Goal: Transaction & Acquisition: Obtain resource

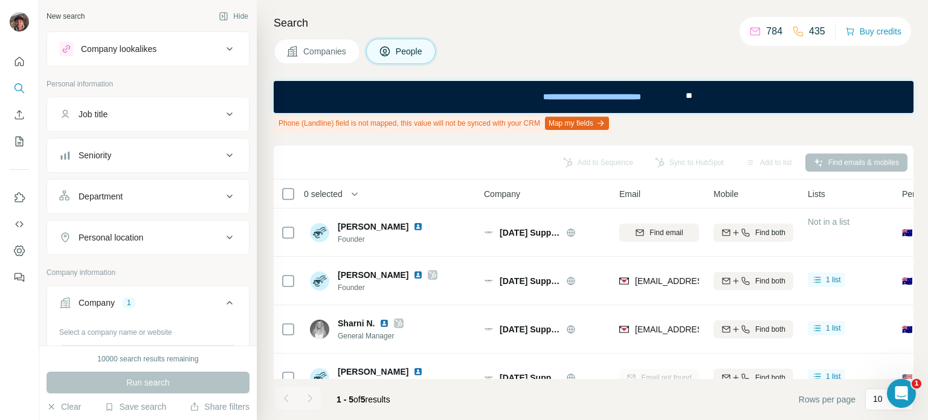
scroll to position [77, 0]
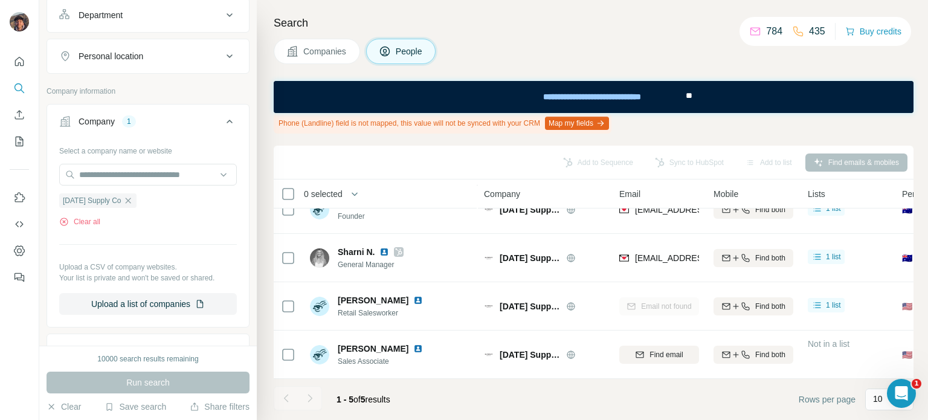
click at [297, 49] on icon at bounding box center [292, 51] width 12 height 12
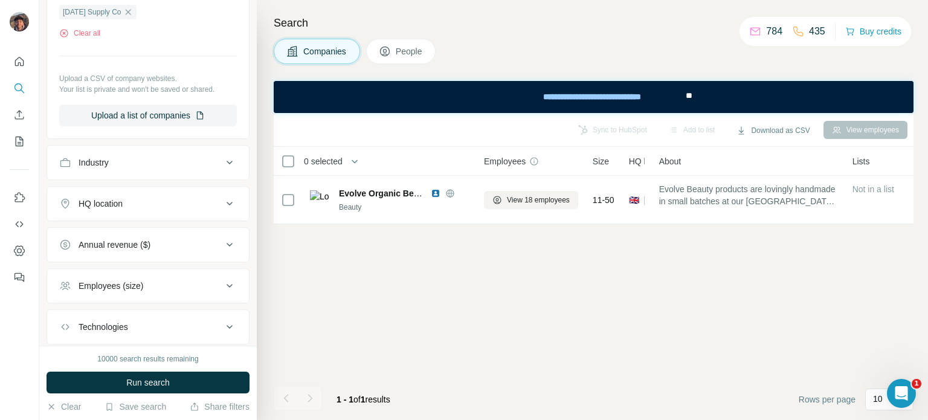
scroll to position [0, 0]
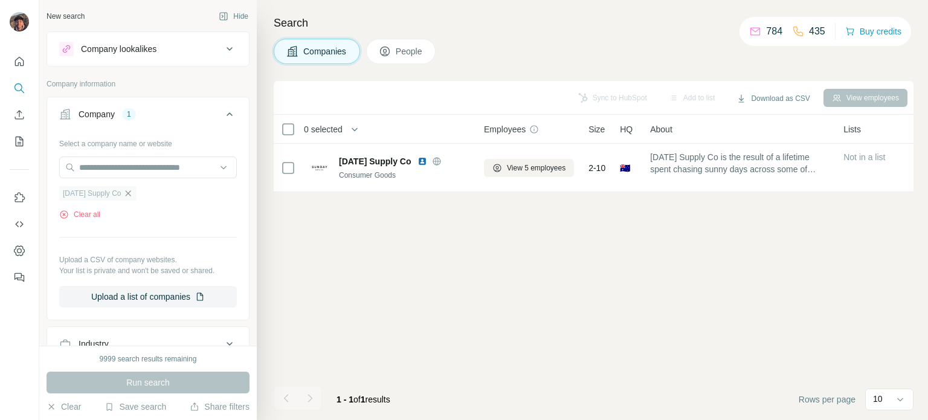
drag, startPoint x: 137, startPoint y: 190, endPoint x: 134, endPoint y: 196, distance: 7.0
click at [133, 196] on icon "button" at bounding box center [128, 193] width 10 height 10
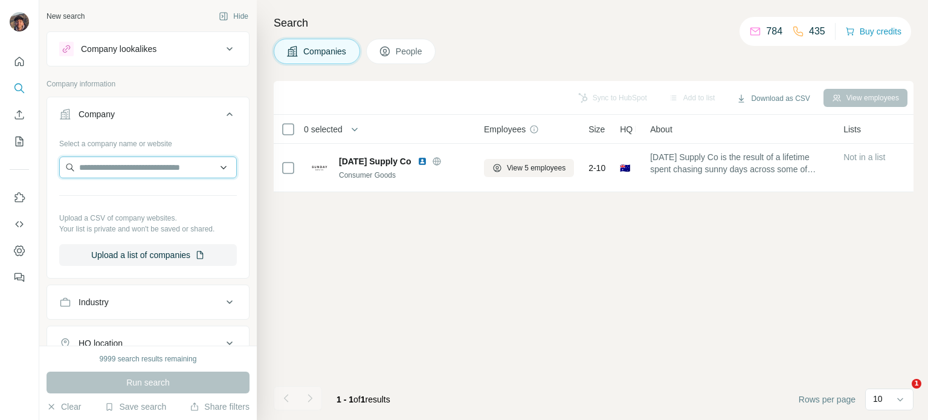
click at [138, 171] on input "text" at bounding box center [148, 167] width 178 height 22
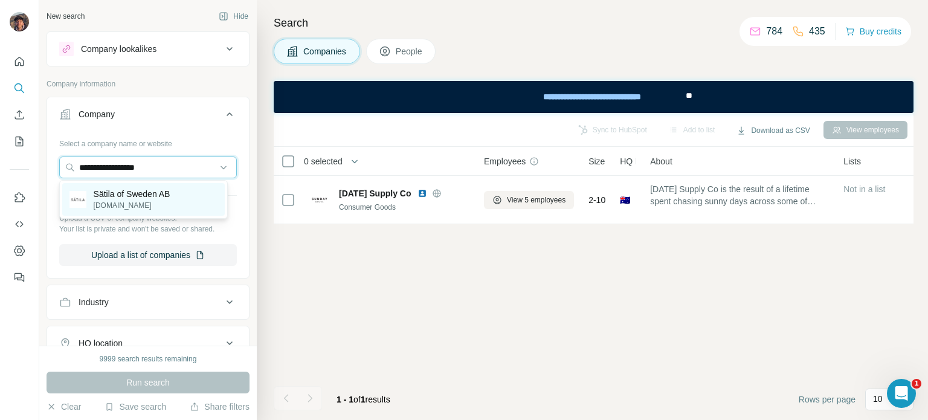
type input "**********"
click at [141, 198] on p "Sätila of Sweden AB" at bounding box center [132, 194] width 77 height 12
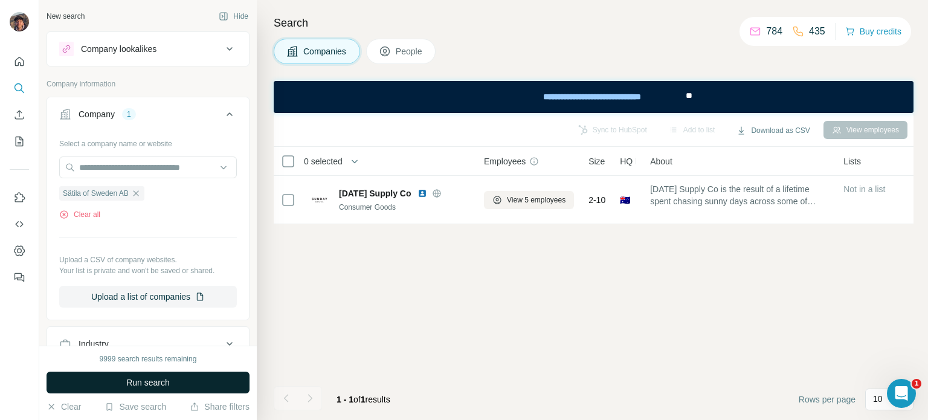
click at [173, 379] on button "Run search" at bounding box center [148, 383] width 203 height 22
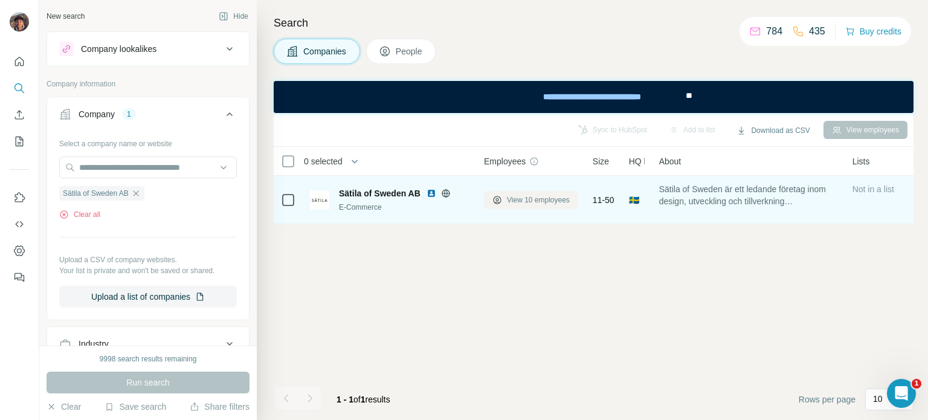
click at [524, 198] on span "View 10 employees" at bounding box center [538, 200] width 63 height 11
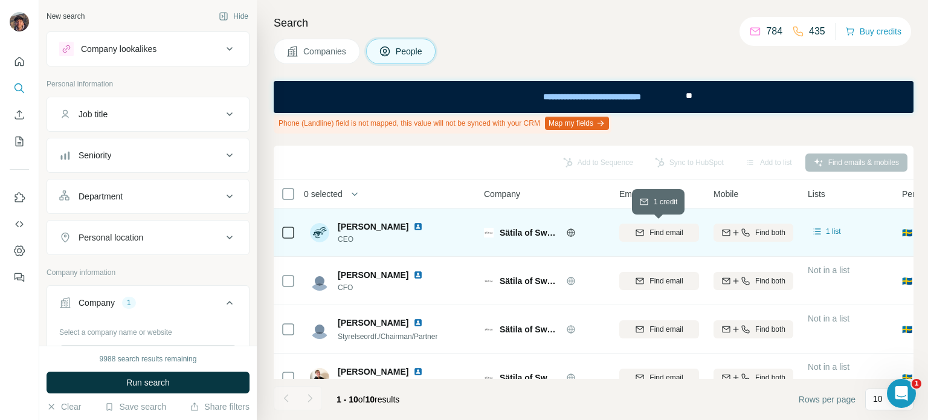
click at [645, 225] on button "Find email" at bounding box center [659, 233] width 80 height 18
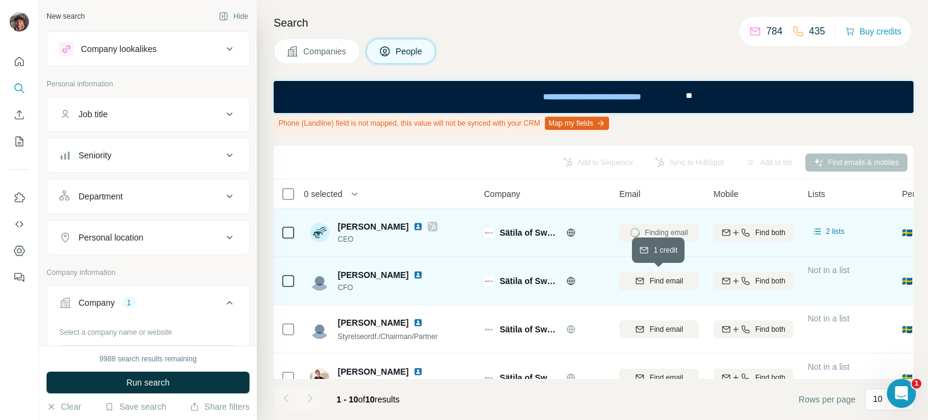
click at [657, 280] on span "Find email" at bounding box center [665, 280] width 33 height 11
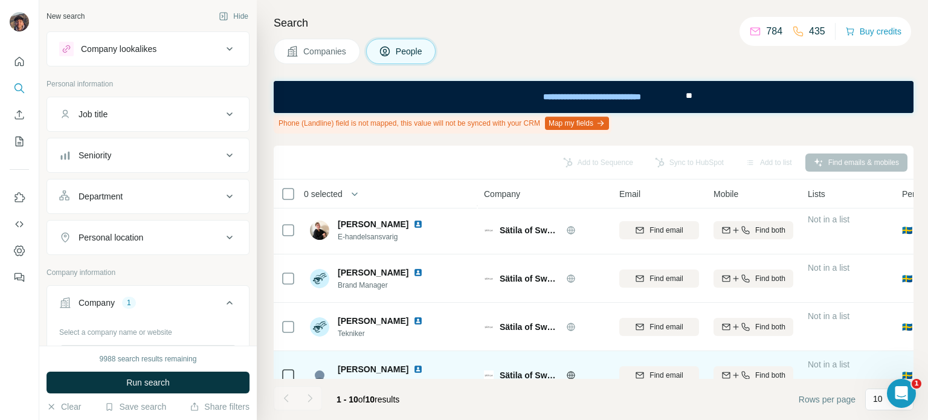
scroll to position [121, 0]
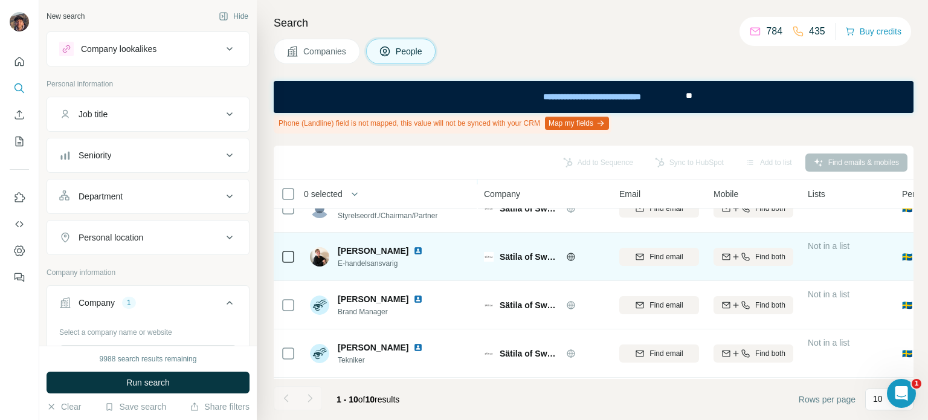
click at [645, 259] on div "Find email" at bounding box center [659, 256] width 80 height 11
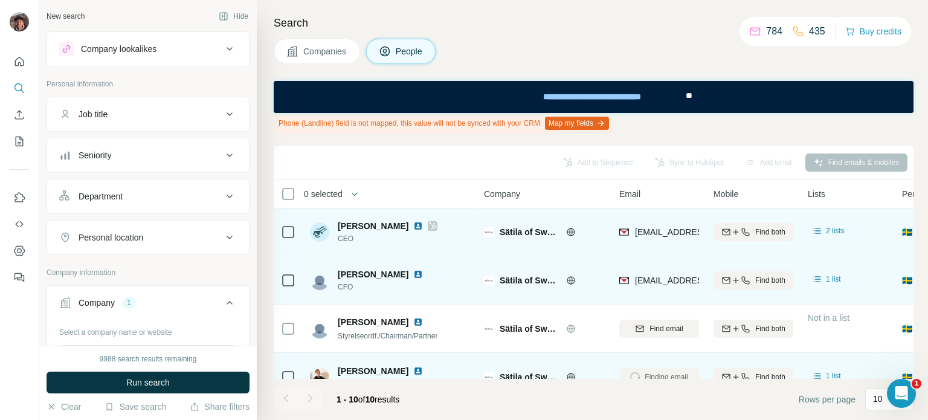
scroll to position [0, 0]
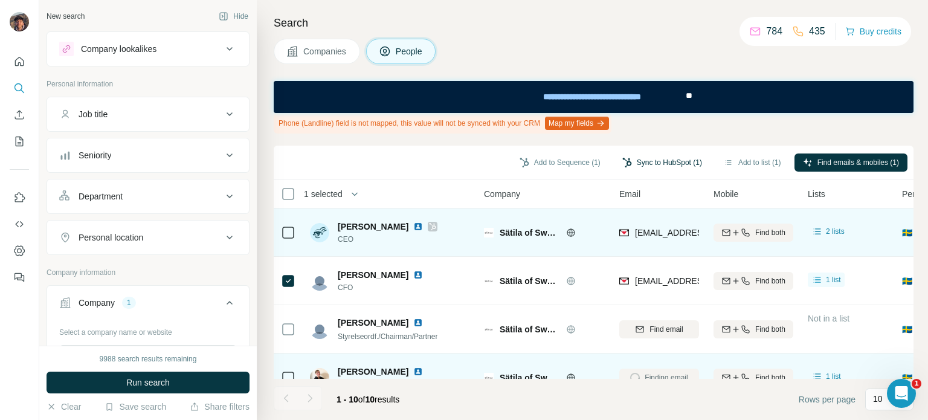
click at [636, 164] on button "Sync to HubSpot (1)" at bounding box center [662, 162] width 97 height 18
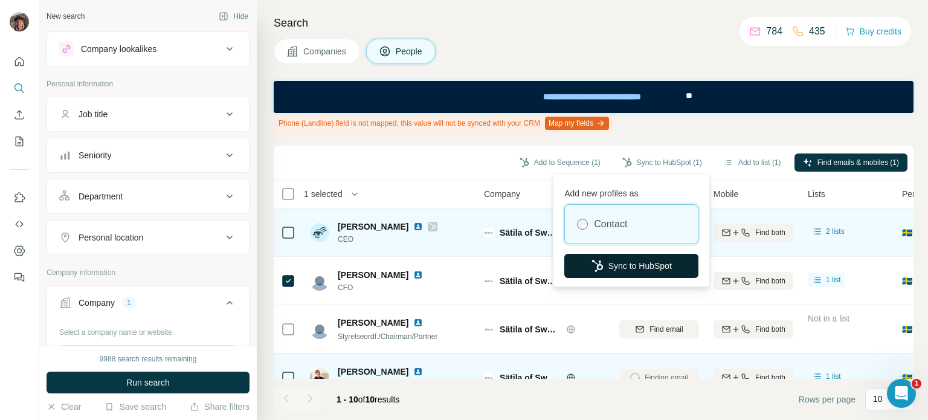
click at [600, 268] on icon "button" at bounding box center [597, 266] width 11 height 12
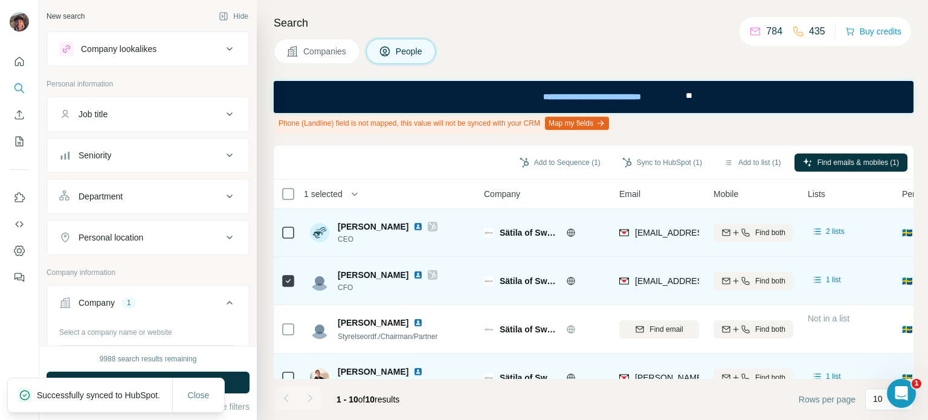
click at [429, 270] on icon at bounding box center [432, 275] width 7 height 10
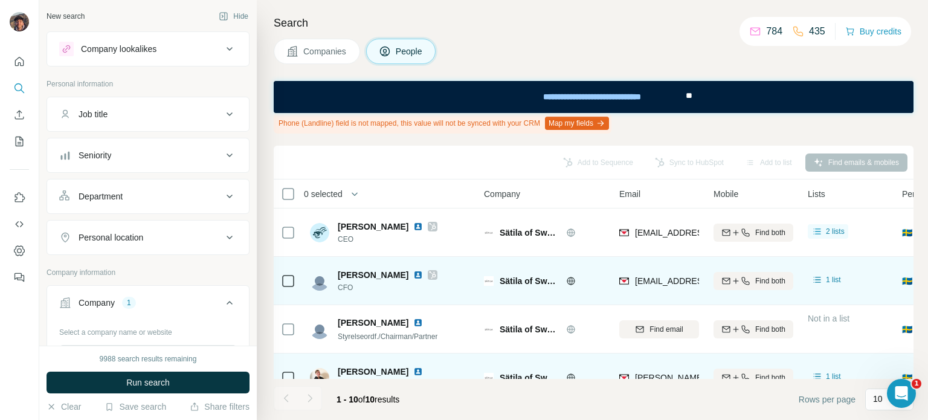
scroll to position [121, 0]
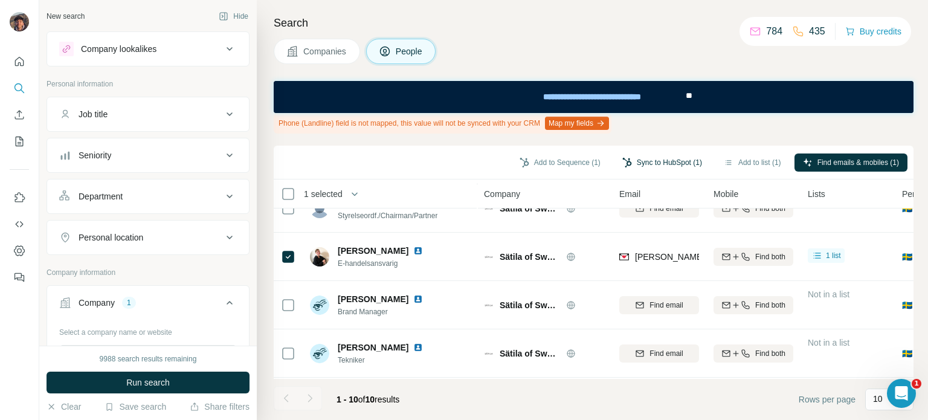
click at [627, 161] on button "Sync to HubSpot (1)" at bounding box center [662, 162] width 97 height 18
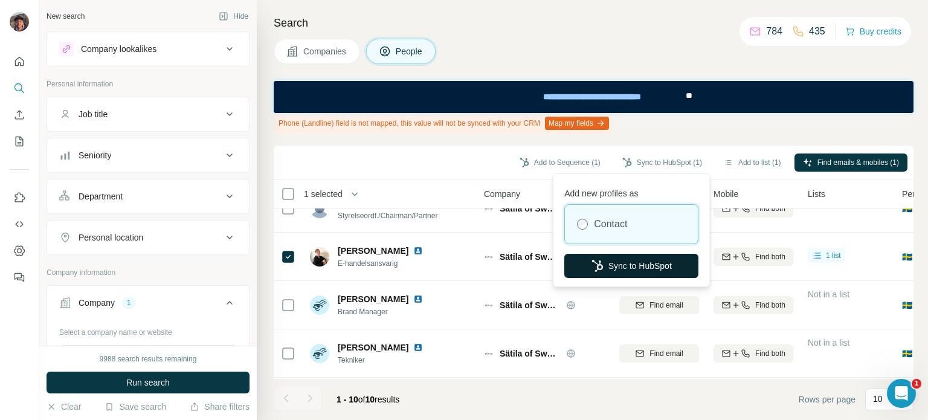
click at [598, 263] on icon "button" at bounding box center [597, 266] width 12 height 12
